Goal: Task Accomplishment & Management: Manage account settings

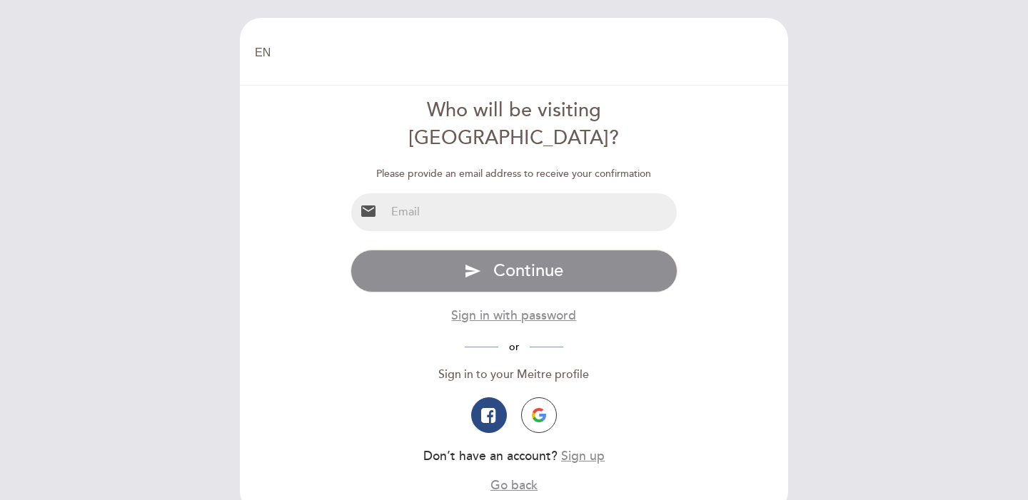
click at [533, 193] on input "email" at bounding box center [532, 212] width 292 height 38
type input "g"
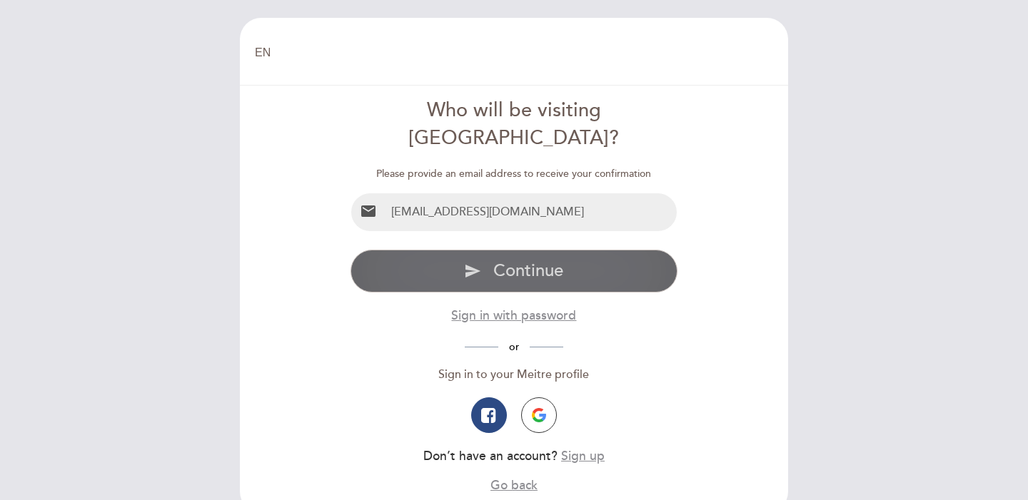
type input "[EMAIL_ADDRESS][DOMAIN_NAME]"
click at [538, 261] on span "Continue" at bounding box center [528, 271] width 70 height 21
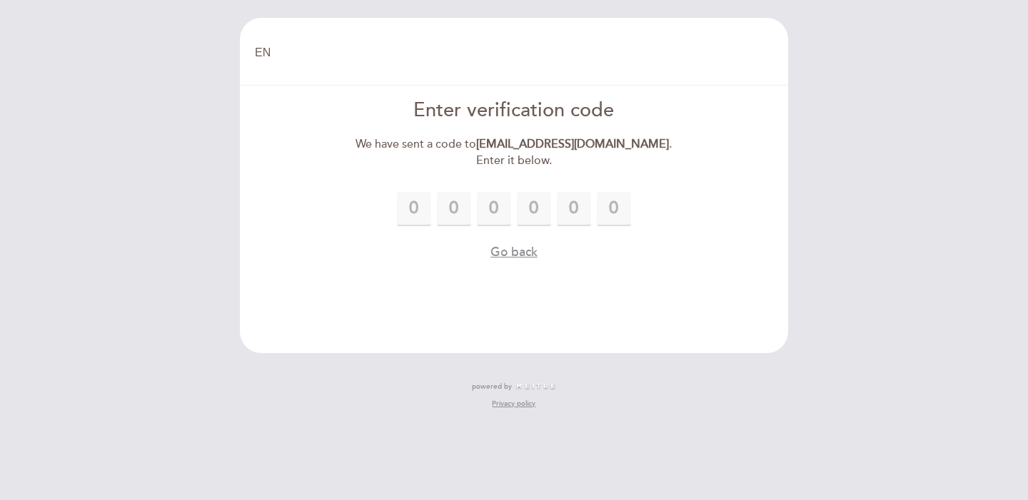
type input "8"
type input "1"
type input "4"
type input "5"
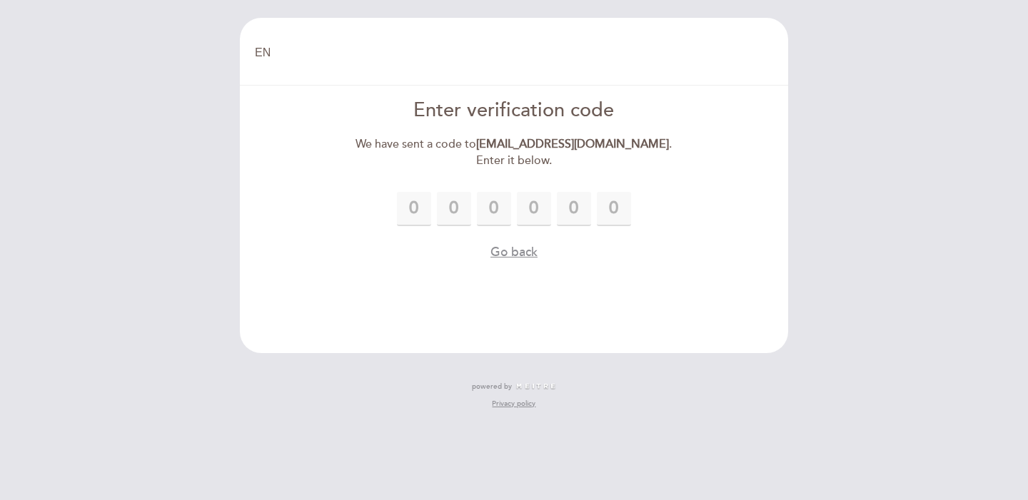
type input "4"
